Goal: Transaction & Acquisition: Purchase product/service

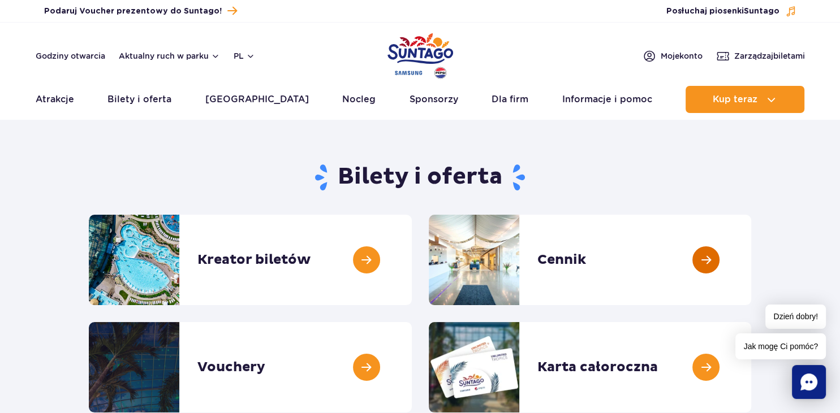
click at [751, 266] on link at bounding box center [751, 260] width 0 height 90
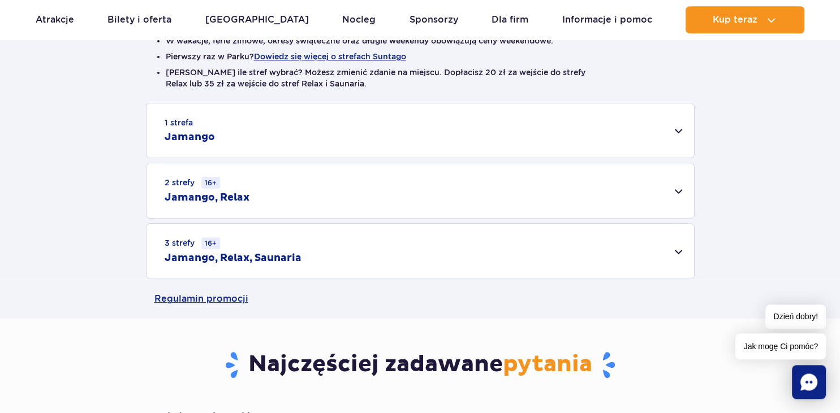
scroll to position [358, 0]
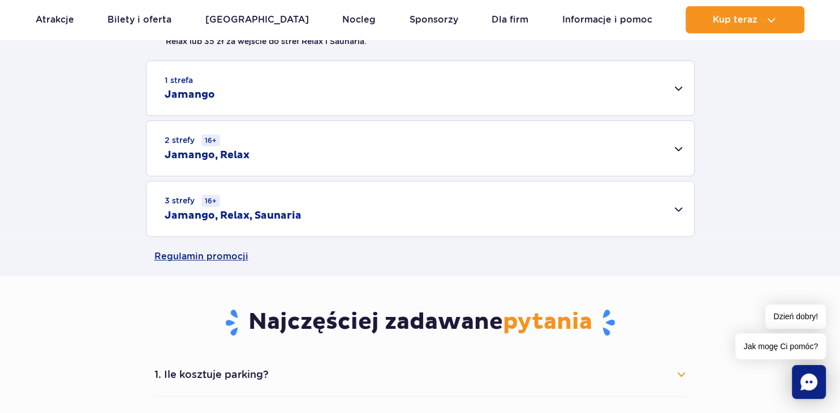
click at [680, 212] on div "3 strefy 16+ Jamango, Relax, Saunaria" at bounding box center [420, 209] width 548 height 55
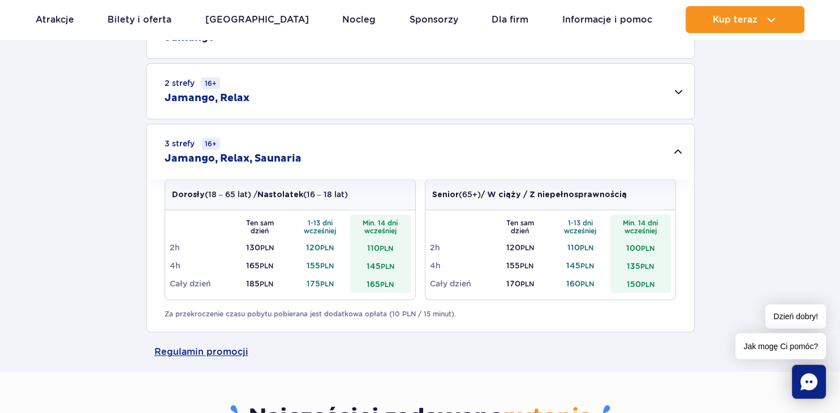
scroll to position [418, 0]
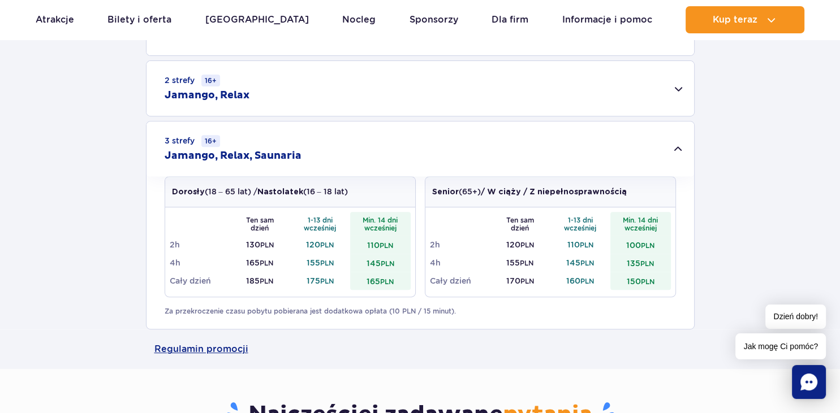
click at [391, 263] on small "PLN" at bounding box center [388, 264] width 14 height 8
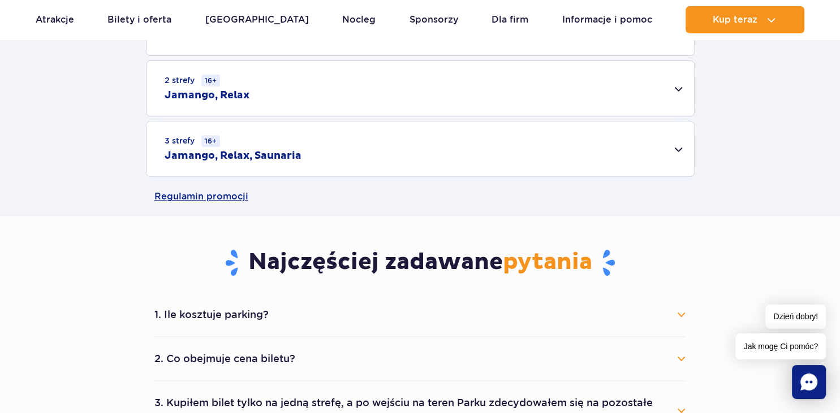
click at [568, 156] on div "3 strefy 16+ Jamango, Relax, Saunaria" at bounding box center [420, 149] width 548 height 55
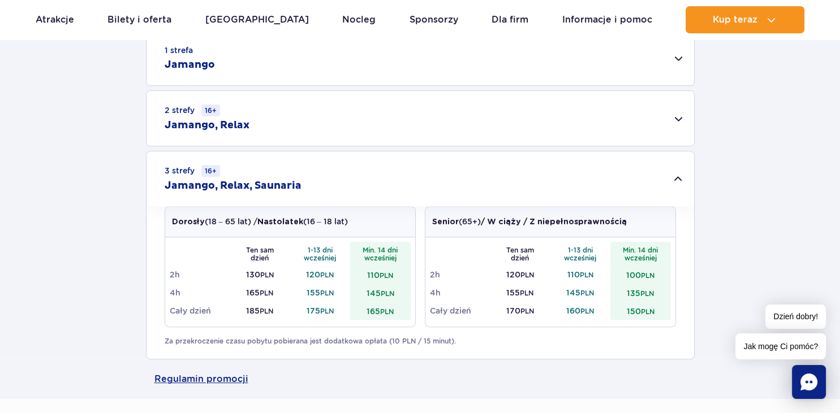
scroll to position [358, 0]
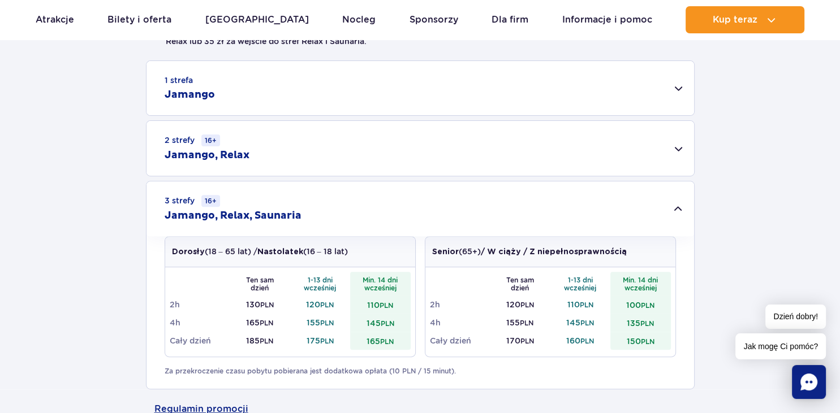
click at [329, 157] on div "2 strefy 16+ Jamango, Relax" at bounding box center [420, 148] width 548 height 55
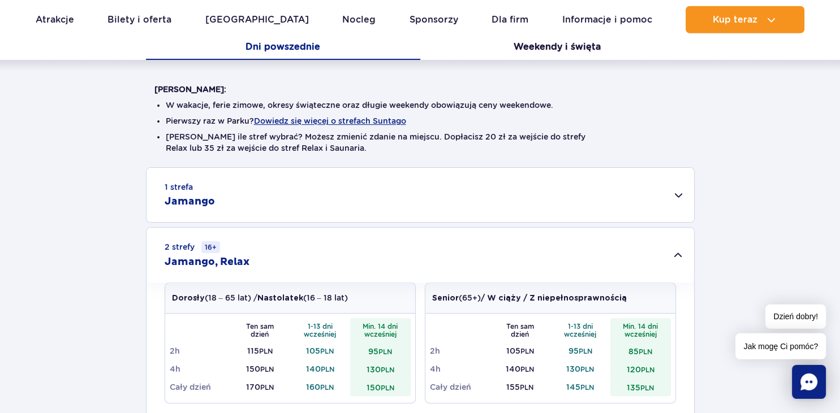
scroll to position [239, 0]
